Goal: Transaction & Acquisition: Subscribe to service/newsletter

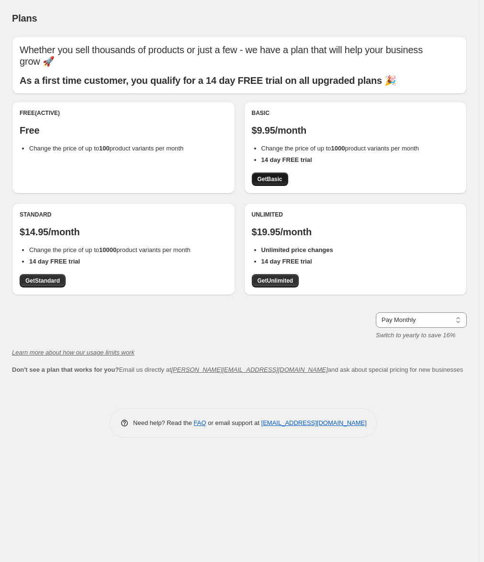
click at [266, 182] on span "Get Basic" at bounding box center [270, 179] width 25 height 8
